Goal: Check status: Check status

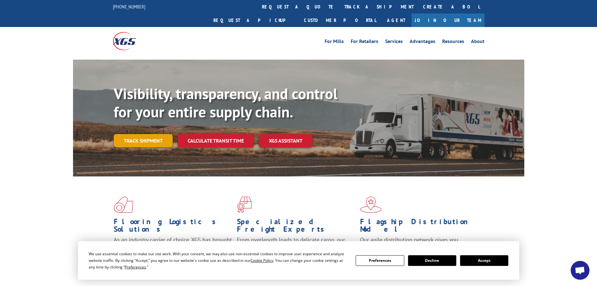
click at [149, 134] on link "Track shipment" at bounding box center [143, 140] width 59 height 13
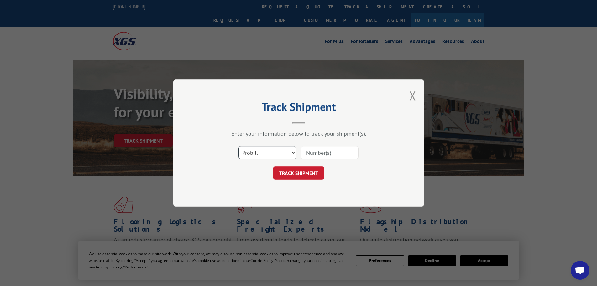
click at [292, 152] on select "Select category... Probill BOL PO" at bounding box center [268, 152] width 58 height 13
click at [239, 146] on select "Select category... Probill BOL PO" at bounding box center [268, 152] width 58 height 13
paste input "348460841"
type input "348460841"
click at [297, 173] on button "TRACK SHIPMENT" at bounding box center [298, 172] width 51 height 13
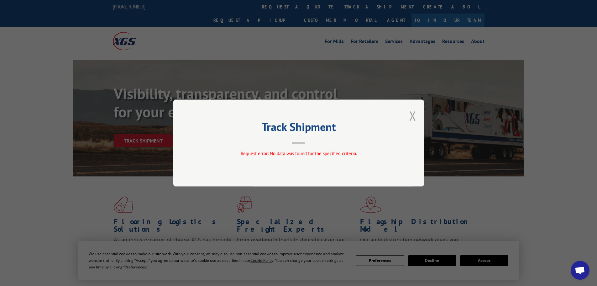
click at [413, 116] on button "Close modal" at bounding box center [412, 115] width 7 height 17
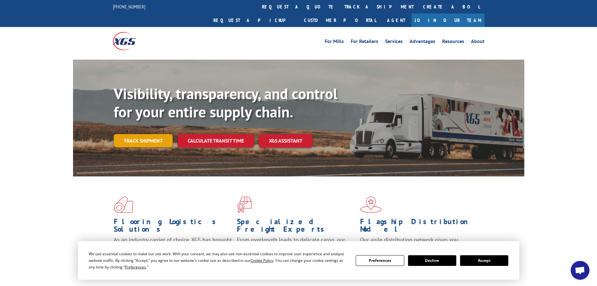
click at [151, 134] on link "Track shipment" at bounding box center [143, 140] width 59 height 13
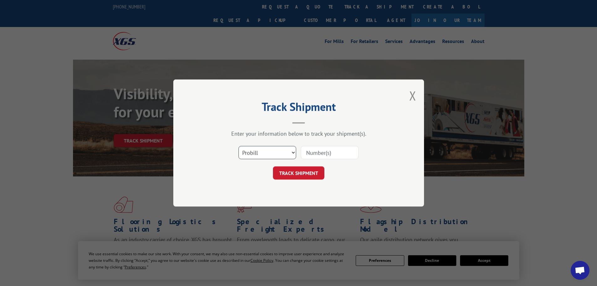
click at [294, 153] on select "Select category... Probill BOL PO" at bounding box center [268, 152] width 58 height 13
click at [273, 150] on select "Select category... Probill BOL PO" at bounding box center [268, 152] width 58 height 13
click at [339, 154] on input at bounding box center [330, 152] width 58 height 13
drag, startPoint x: 333, startPoint y: 148, endPoint x: 292, endPoint y: 152, distance: 40.6
click at [292, 152] on select "Select category... Probill BOL PO" at bounding box center [268, 152] width 58 height 13
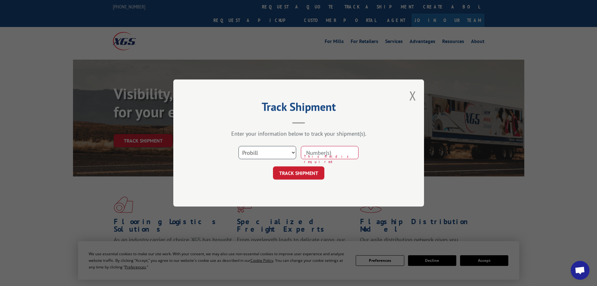
select select "bol"
click at [239, 146] on select "Select category... Probill BOL PO" at bounding box center [268, 152] width 58 height 13
click at [341, 152] on input at bounding box center [330, 152] width 58 height 13
paste input "AA05037310"
type input "AA05037310"
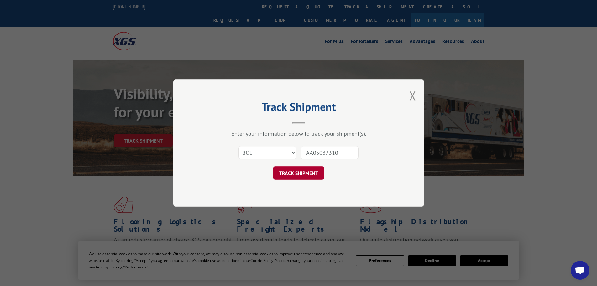
click at [299, 174] on button "TRACK SHIPMENT" at bounding box center [298, 172] width 51 height 13
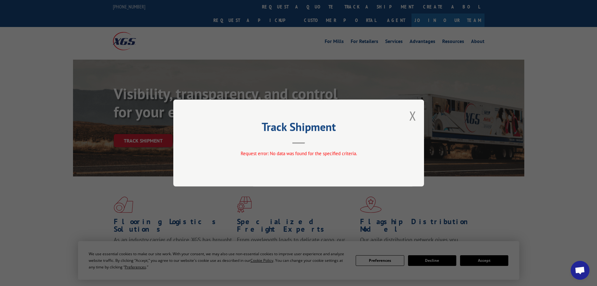
click at [411, 113] on button "Close modal" at bounding box center [412, 115] width 7 height 17
